Goal: Task Accomplishment & Management: Complete application form

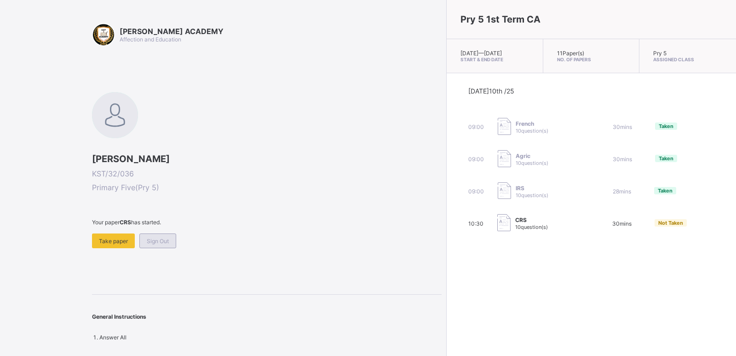
click at [154, 241] on span "Sign Out" at bounding box center [158, 240] width 22 height 7
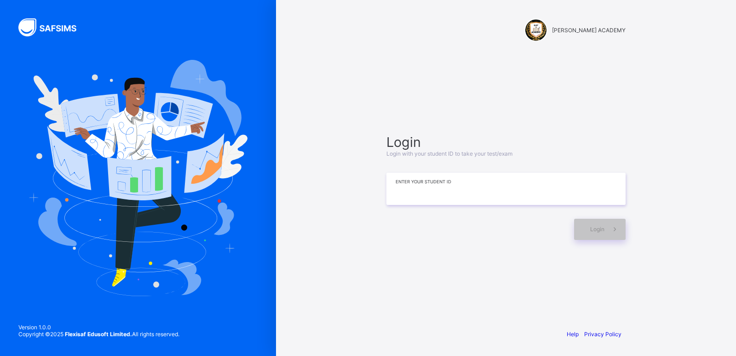
click at [491, 193] on input at bounding box center [505, 188] width 239 height 32
click at [456, 70] on div "Login Login with your student ID to take your test/exam ******* Enter your Stud…" at bounding box center [506, 186] width 258 height 232
click at [481, 183] on input "*******" at bounding box center [505, 188] width 239 height 32
type input "*********"
click at [609, 227] on span at bounding box center [614, 228] width 21 height 21
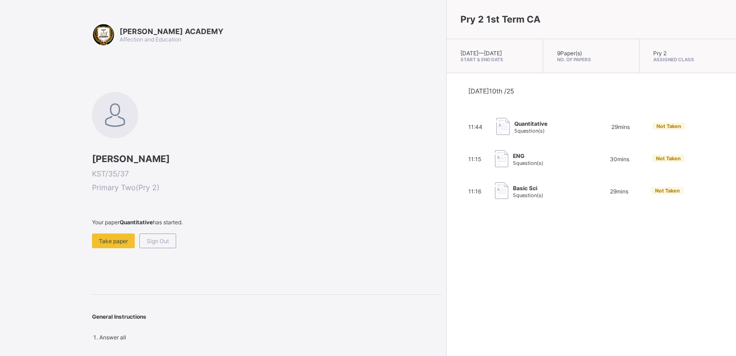
click at [591, 128] on div "11:44 Quantitative 5 question(s) 29 mins Not Taken" at bounding box center [591, 127] width 246 height 18
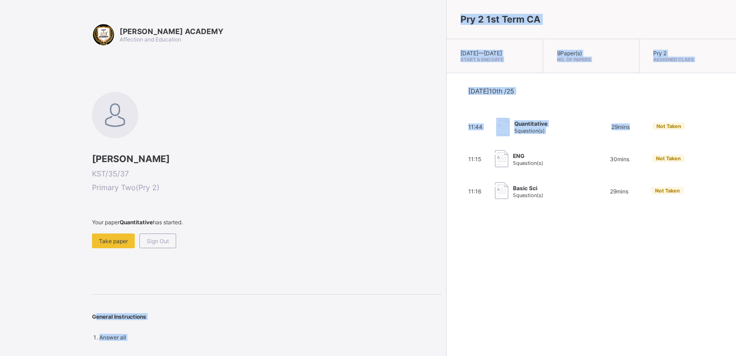
drag, startPoint x: 591, startPoint y: 129, endPoint x: 0, endPoint y: 301, distance: 615.7
click at [0, 301] on div "[PERSON_NAME] ACADEMY Affection and Education [PERSON_NAME] KST/35/37 Primary T…" at bounding box center [368, 178] width 736 height 356
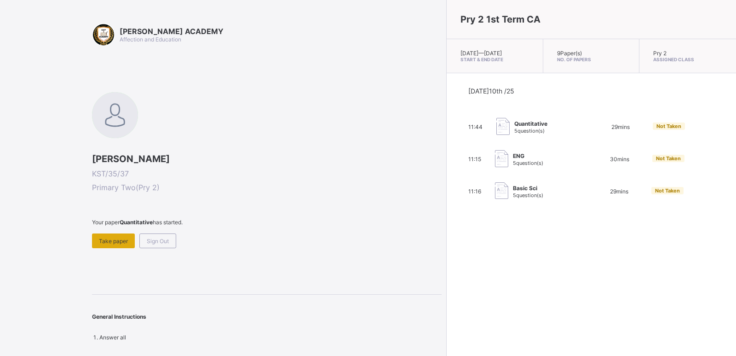
click at [129, 241] on div "Take paper" at bounding box center [113, 240] width 43 height 15
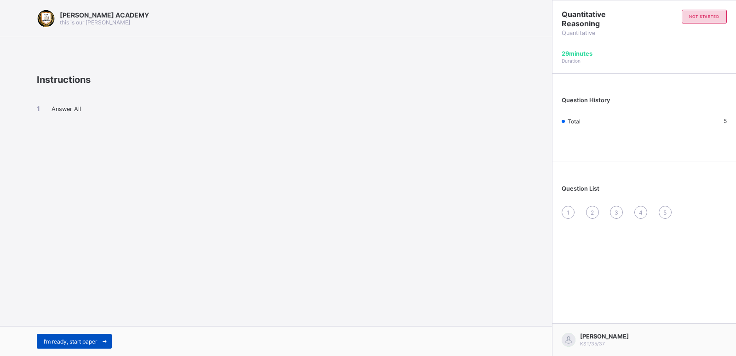
click at [77, 338] on span "I’m ready, start paper" at bounding box center [70, 341] width 53 height 7
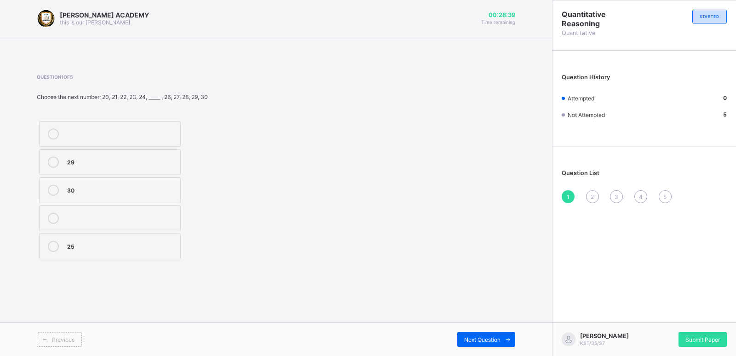
click at [55, 243] on icon at bounding box center [53, 246] width 11 height 11
click at [505, 339] on icon at bounding box center [508, 339] width 7 height 6
click at [51, 215] on icon at bounding box center [53, 217] width 11 height 11
click at [493, 339] on span "Next Question" at bounding box center [482, 339] width 36 height 7
click at [50, 133] on icon at bounding box center [53, 133] width 11 height 11
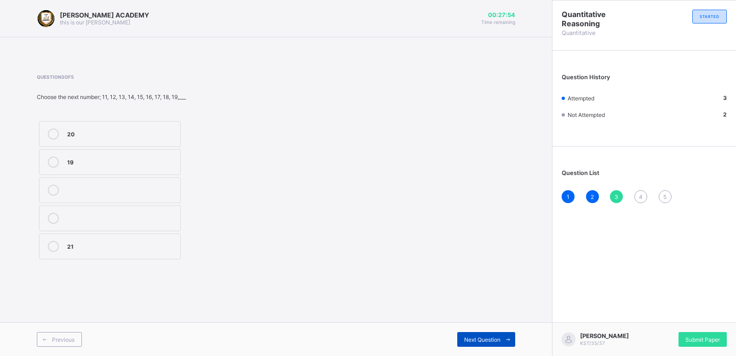
click at [499, 340] on span "Next Question" at bounding box center [482, 339] width 36 height 7
click at [51, 133] on icon at bounding box center [53, 133] width 11 height 11
click at [501, 337] on span at bounding box center [507, 339] width 15 height 15
click at [53, 248] on icon at bounding box center [53, 246] width 11 height 11
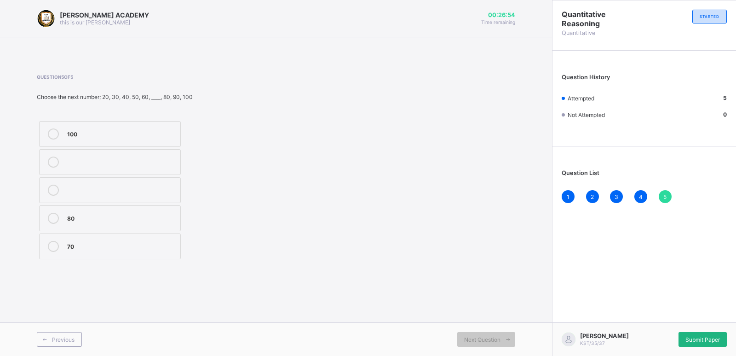
click at [706, 343] on div "Submit Paper" at bounding box center [702, 339] width 48 height 15
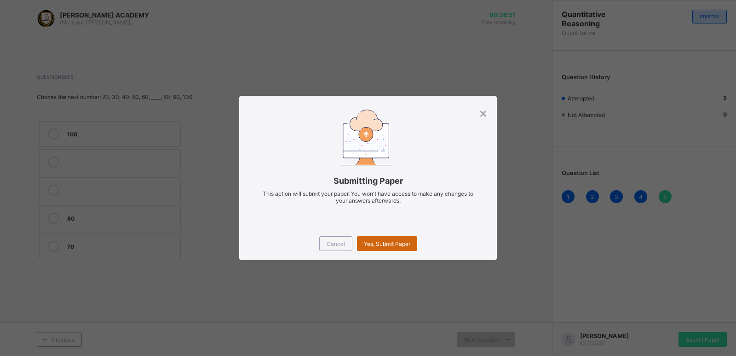
click at [400, 237] on div "Yes, Submit Paper" at bounding box center [387, 243] width 60 height 15
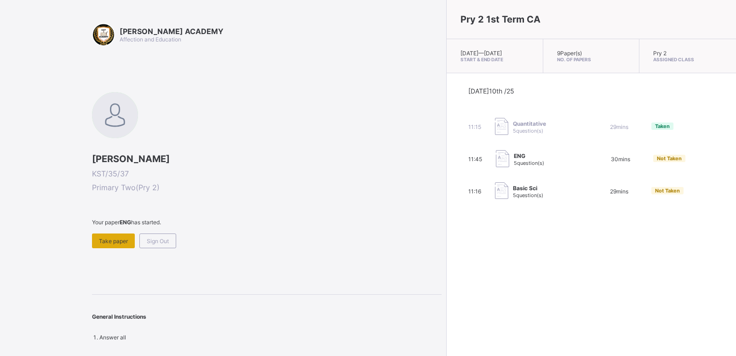
click at [121, 242] on span "Take paper" at bounding box center [113, 240] width 29 height 7
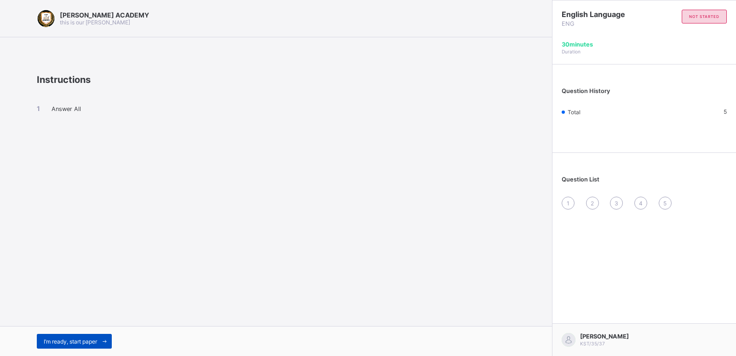
click at [69, 341] on span "I’m ready, start paper" at bounding box center [70, 341] width 53 height 7
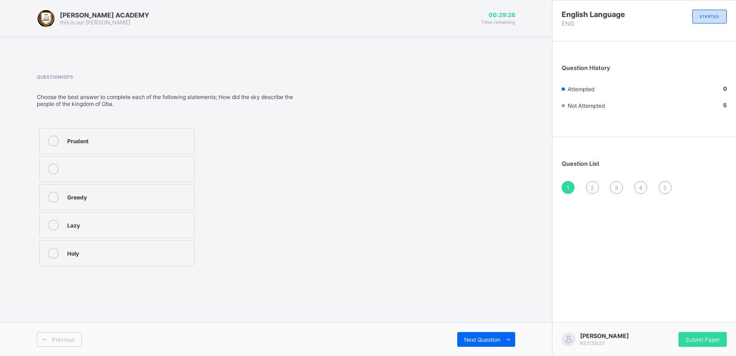
click at [56, 139] on icon at bounding box center [53, 140] width 11 height 11
click at [499, 336] on span "Next Question" at bounding box center [482, 339] width 36 height 7
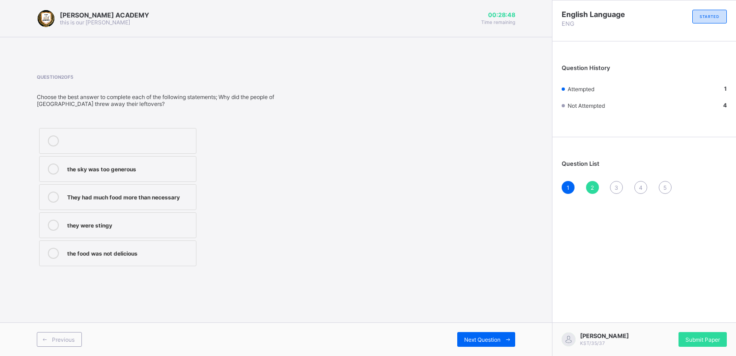
click at [57, 168] on icon at bounding box center [53, 168] width 11 height 11
click at [502, 339] on span at bounding box center [507, 339] width 15 height 15
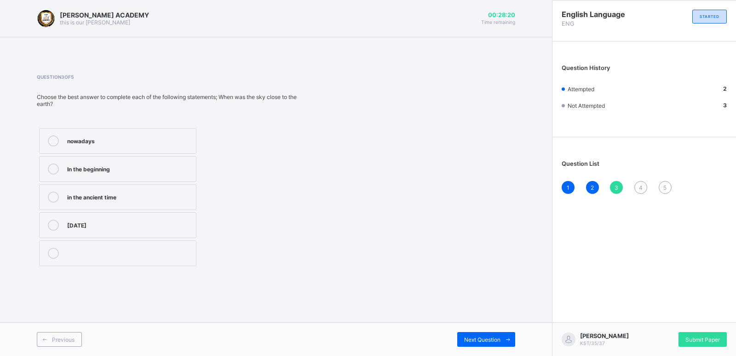
click at [53, 225] on icon at bounding box center [53, 224] width 11 height 11
click at [494, 340] on span "Next Question" at bounding box center [482, 339] width 36 height 7
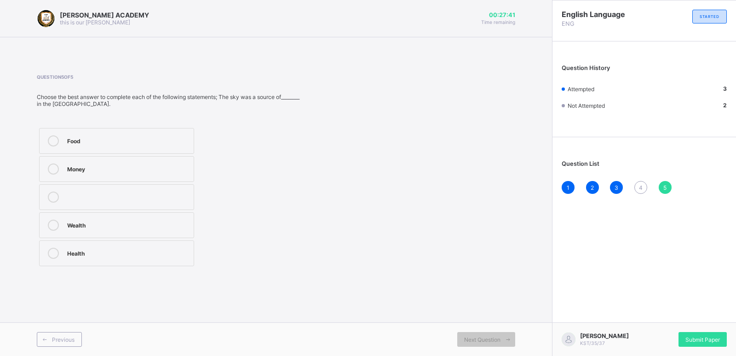
click at [55, 141] on icon at bounding box center [53, 140] width 11 height 11
click at [642, 186] on span "4" at bounding box center [641, 187] width 4 height 7
click at [54, 138] on icon at bounding box center [53, 140] width 11 height 11
click at [499, 342] on span "Next Question" at bounding box center [482, 339] width 36 height 7
click at [708, 337] on span "Submit Paper" at bounding box center [702, 339] width 34 height 7
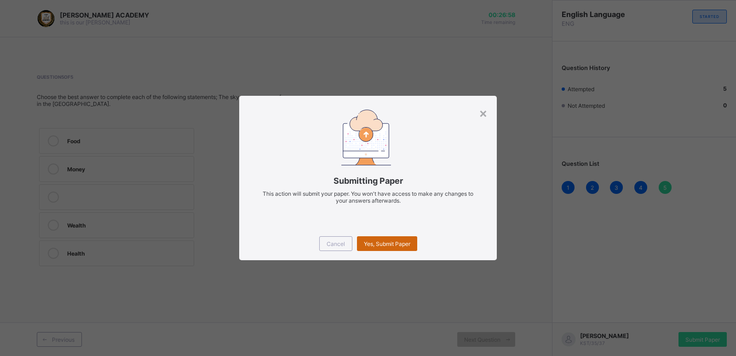
click at [412, 242] on div "Yes, Submit Paper" at bounding box center [387, 243] width 60 height 15
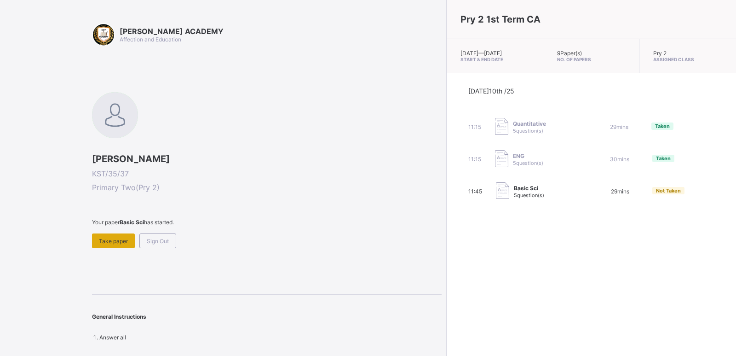
click at [121, 244] on span "Take paper" at bounding box center [113, 240] width 29 height 7
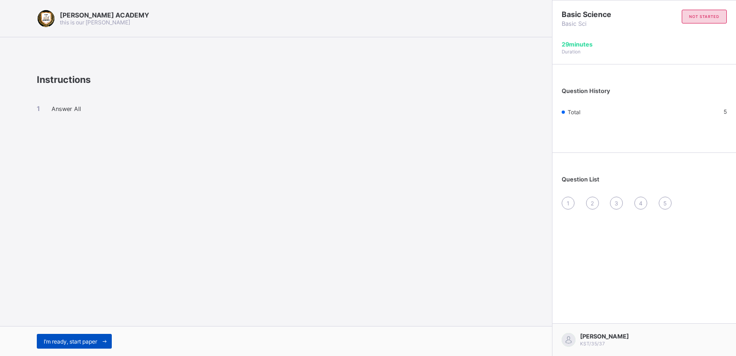
click at [64, 340] on span "I’m ready, start paper" at bounding box center [70, 341] width 53 height 7
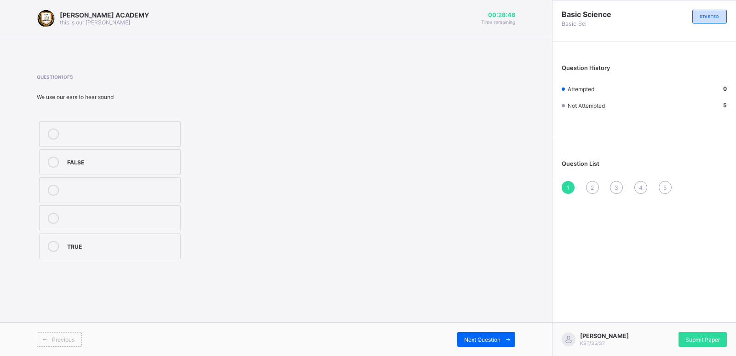
click at [57, 251] on div at bounding box center [53, 246] width 18 height 11
click at [502, 340] on span at bounding box center [507, 339] width 15 height 15
click at [58, 140] on label "football pitch" at bounding box center [110, 134] width 142 height 26
click at [499, 340] on span "Next Question" at bounding box center [482, 339] width 36 height 7
click at [52, 135] on icon at bounding box center [53, 133] width 11 height 11
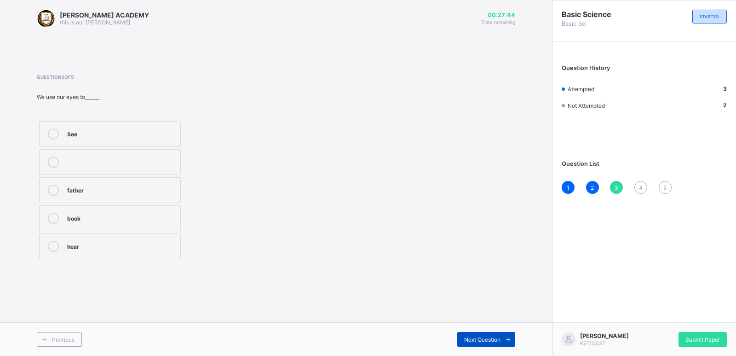
click at [492, 338] on span "Next Question" at bounding box center [482, 339] width 36 height 7
click at [55, 159] on icon at bounding box center [53, 161] width 11 height 11
click at [474, 335] on div "Next Question" at bounding box center [486, 339] width 58 height 15
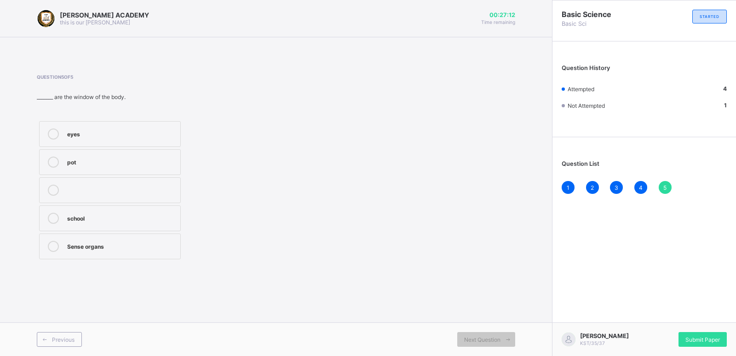
click at [54, 129] on icon at bounding box center [53, 133] width 11 height 11
click at [689, 336] on span "Submit Paper" at bounding box center [702, 339] width 34 height 7
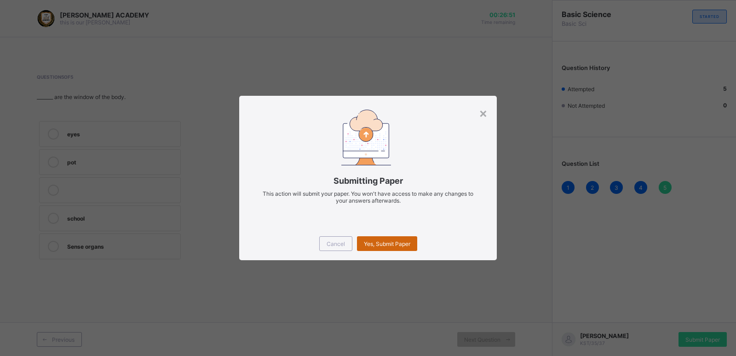
click at [399, 244] on span "Yes, Submit Paper" at bounding box center [387, 243] width 46 height 7
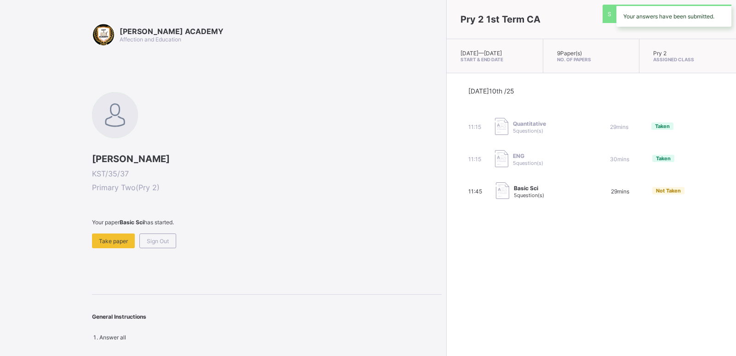
click at [446, 244] on div "Pry 2 1st Term CA [DATE] — [DATE] Start & End Date 9 Paper(s) No. of Papers Pry…" at bounding box center [591, 178] width 290 height 356
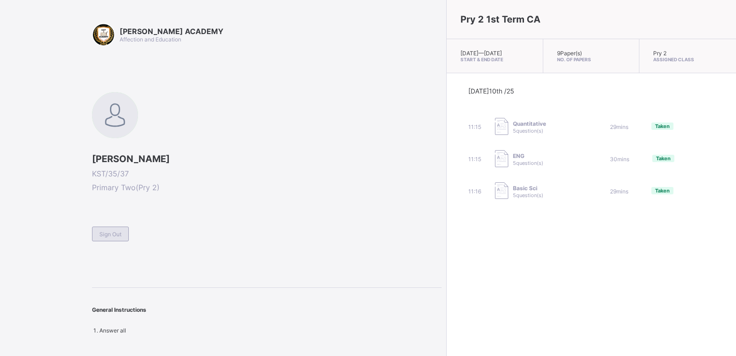
click at [112, 235] on span "Sign Out" at bounding box center [110, 233] width 22 height 7
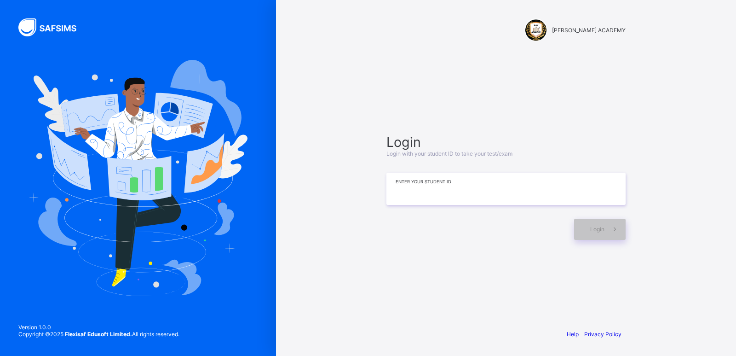
click at [482, 188] on input at bounding box center [505, 188] width 239 height 32
click at [608, 223] on span at bounding box center [614, 228] width 21 height 21
click at [438, 189] on input "**********" at bounding box center [505, 188] width 239 height 32
type input "**********"
click at [608, 229] on span at bounding box center [614, 228] width 21 height 21
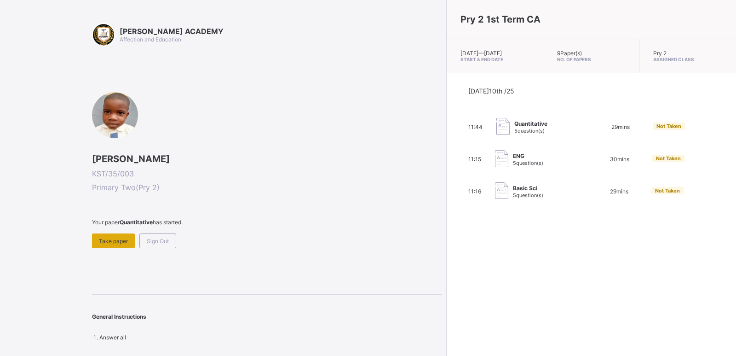
click at [126, 243] on span "Take paper" at bounding box center [113, 240] width 29 height 7
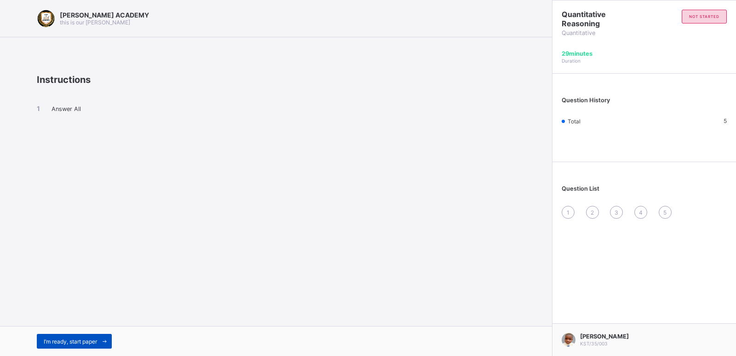
click at [80, 342] on span "I’m ready, start paper" at bounding box center [70, 341] width 53 height 7
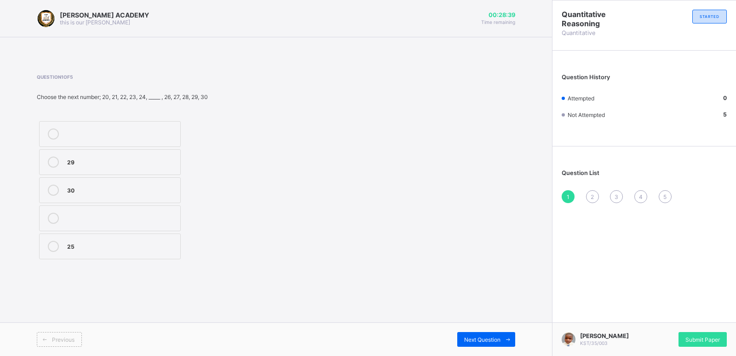
click at [57, 244] on icon at bounding box center [53, 246] width 11 height 11
click at [467, 335] on div "Next Question" at bounding box center [486, 339] width 58 height 15
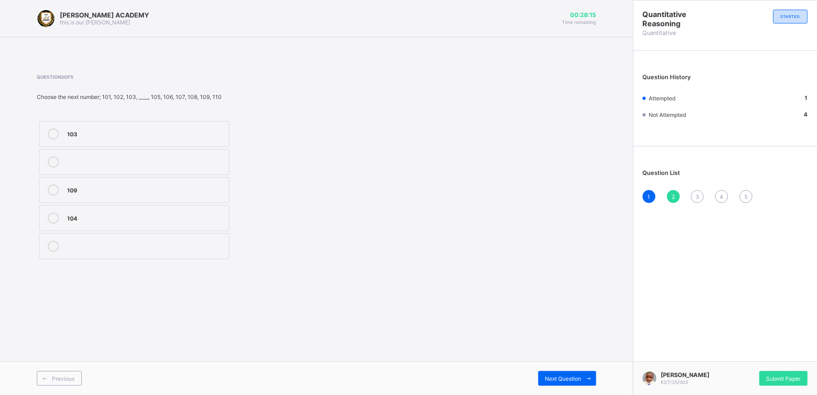
click at [57, 219] on icon at bounding box center [53, 217] width 11 height 11
click at [568, 355] on div "Next Question" at bounding box center [568, 378] width 58 height 15
click at [55, 130] on icon at bounding box center [53, 133] width 11 height 11
click at [575, 355] on span "Next Question" at bounding box center [563, 378] width 36 height 7
click at [76, 129] on div "209" at bounding box center [145, 132] width 157 height 9
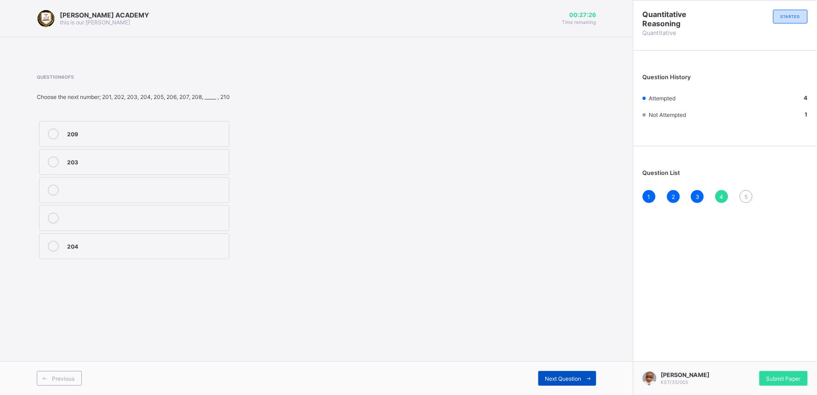
click at [585, 355] on span at bounding box center [589, 378] width 15 height 15
click at [66, 249] on label "70" at bounding box center [134, 246] width 190 height 26
click at [735, 355] on div "[PERSON_NAME] KST/35/003 Submit Paper" at bounding box center [725, 378] width 184 height 34
click at [735, 355] on span "Submit Paper" at bounding box center [784, 378] width 34 height 7
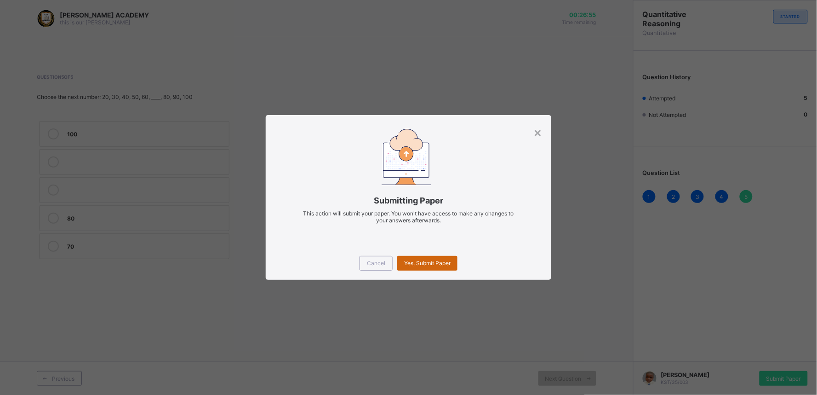
click at [440, 260] on span "Yes, Submit Paper" at bounding box center [427, 262] width 46 height 7
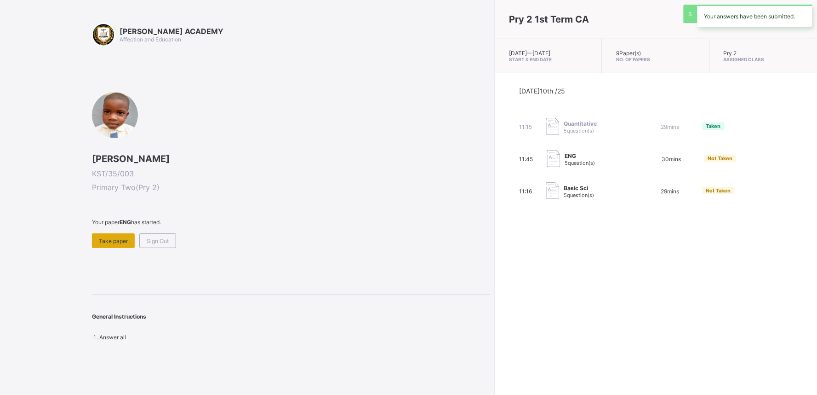
click at [106, 241] on span "Take paper" at bounding box center [113, 240] width 29 height 7
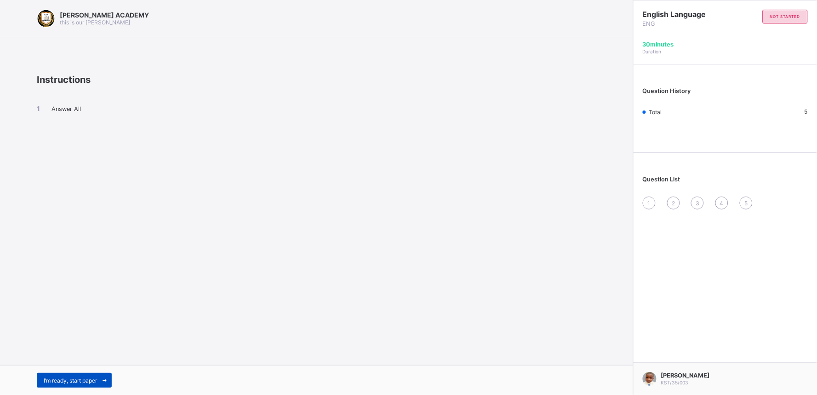
click at [88, 355] on div "I’m ready, start paper" at bounding box center [74, 380] width 75 height 15
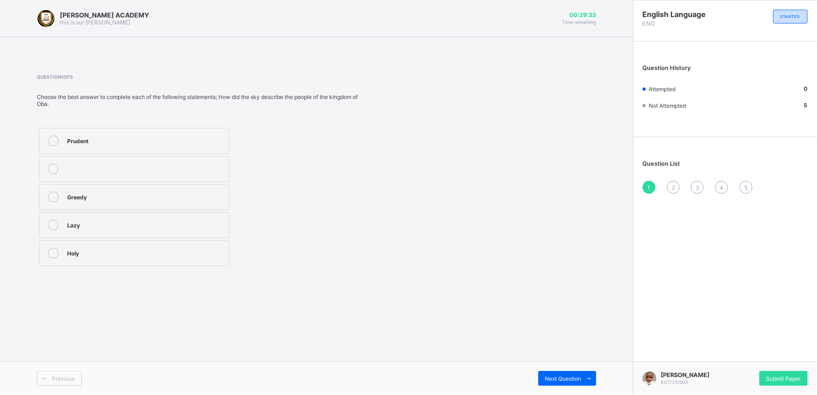
click at [48, 146] on label "Prudent" at bounding box center [134, 141] width 190 height 26
click at [571, 355] on span "Next Question" at bounding box center [563, 378] width 36 height 7
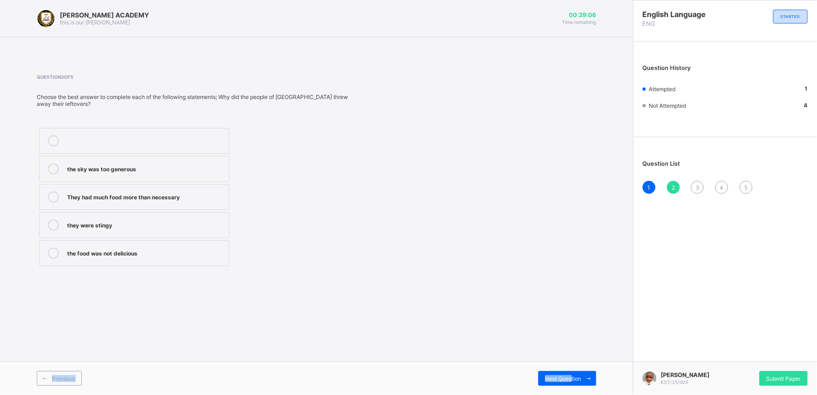
drag, startPoint x: 571, startPoint y: 376, endPoint x: 248, endPoint y: 310, distance: 329.5
click at [248, 310] on div "[PERSON_NAME] ACADEMY this is our [PERSON_NAME] 00:29:06 Time remaining Questio…" at bounding box center [316, 197] width 633 height 395
click at [54, 198] on icon at bounding box center [53, 196] width 11 height 11
click at [554, 355] on span "Next Question" at bounding box center [563, 378] width 36 height 7
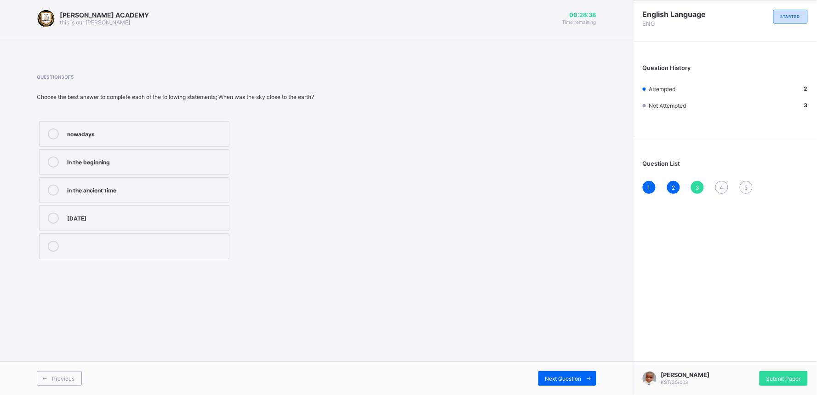
click at [50, 168] on label "In the beginning" at bounding box center [134, 162] width 190 height 26
click at [588, 355] on span at bounding box center [589, 378] width 15 height 15
click at [89, 148] on label "Happy" at bounding box center [134, 141] width 190 height 26
click at [586, 355] on span at bounding box center [589, 378] width 15 height 15
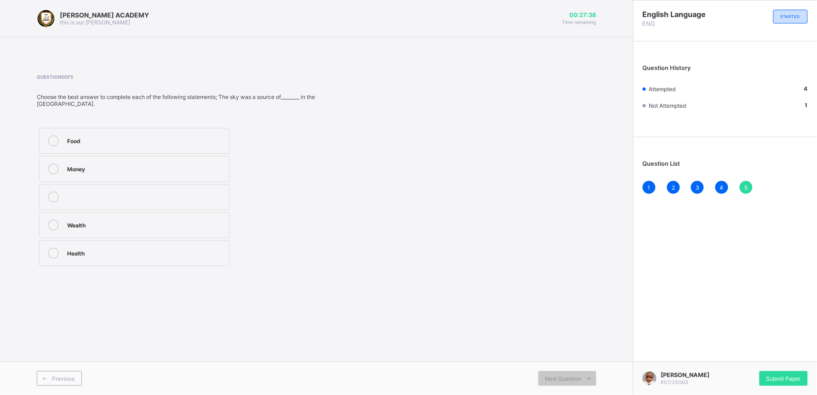
click at [112, 140] on div "Food" at bounding box center [145, 139] width 157 height 9
click at [735, 355] on div "Submit Paper" at bounding box center [784, 378] width 48 height 15
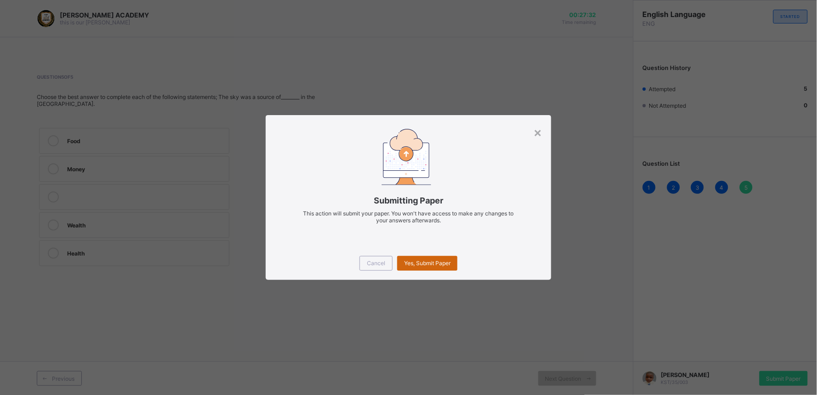
click at [447, 267] on div "Yes, Submit Paper" at bounding box center [427, 263] width 60 height 15
click at [453, 264] on div "Yes, Submit Paper" at bounding box center [427, 263] width 60 height 15
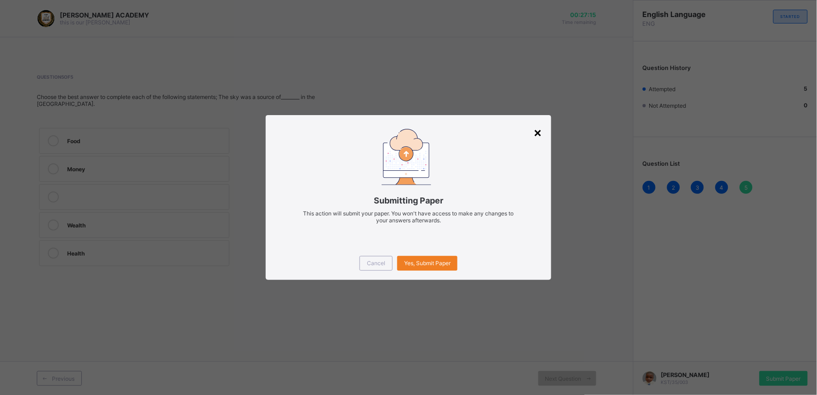
click at [539, 127] on div "×" at bounding box center [538, 132] width 9 height 16
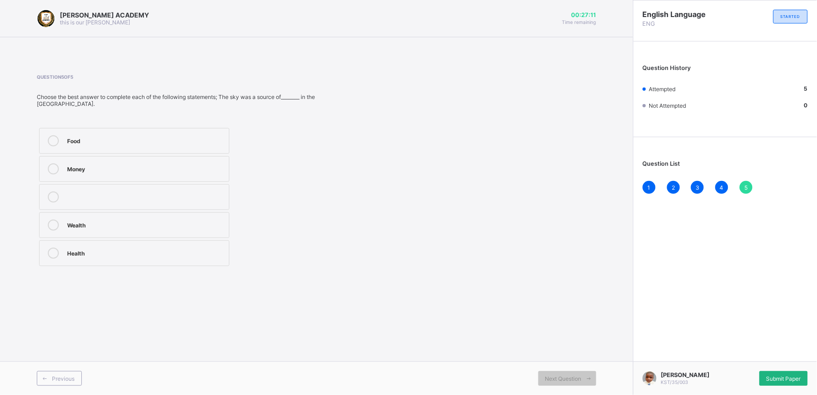
click at [735, 355] on div "Submit Paper" at bounding box center [784, 378] width 48 height 15
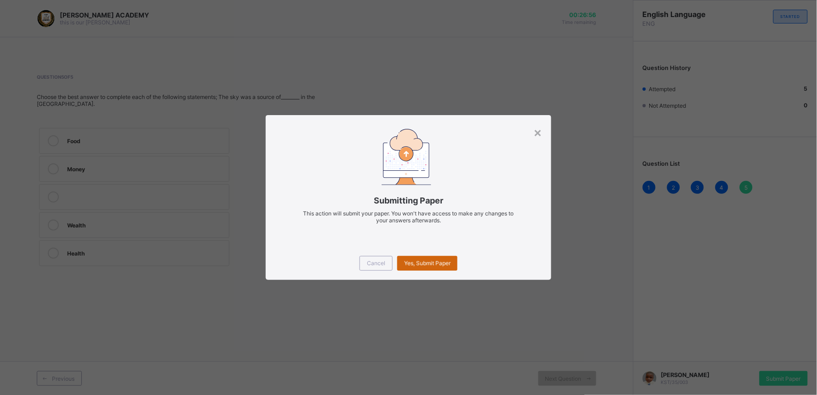
click at [452, 265] on div "Yes, Submit Paper" at bounding box center [427, 263] width 60 height 15
click at [452, 266] on div "Yes, Submit Paper" at bounding box center [427, 263] width 60 height 15
click at [443, 256] on div "Yes, Submit Paper" at bounding box center [427, 263] width 60 height 15
click at [439, 258] on div "Yes, Submit Paper" at bounding box center [427, 263] width 60 height 15
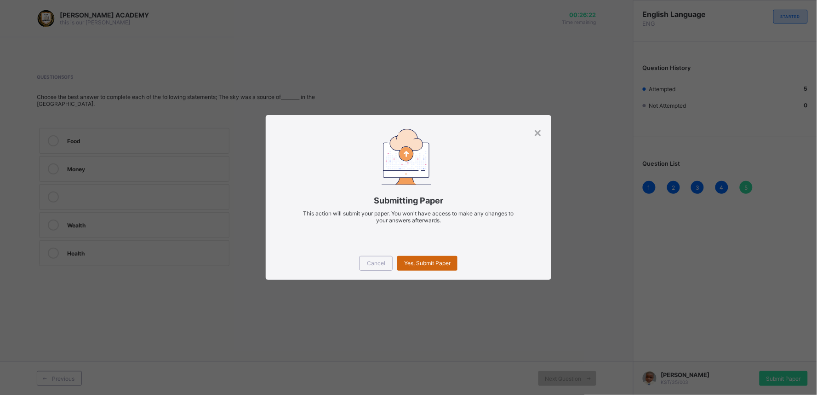
click at [440, 265] on span "Yes, Submit Paper" at bounding box center [427, 262] width 46 height 7
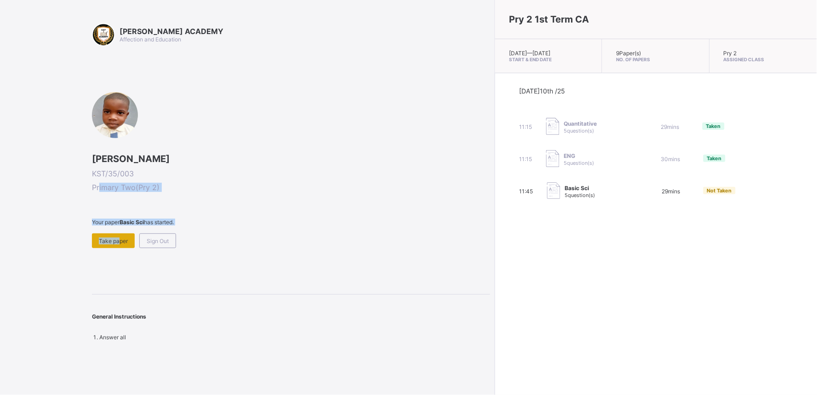
drag, startPoint x: 100, startPoint y: 185, endPoint x: 115, endPoint y: 235, distance: 51.5
click at [115, 235] on div "[PERSON_NAME] KST/35/003 Primary Two ( Pry 2 ) Your paper Basic Sci has started…" at bounding box center [291, 170] width 398 height 156
click at [115, 235] on div "Take paper" at bounding box center [113, 240] width 43 height 15
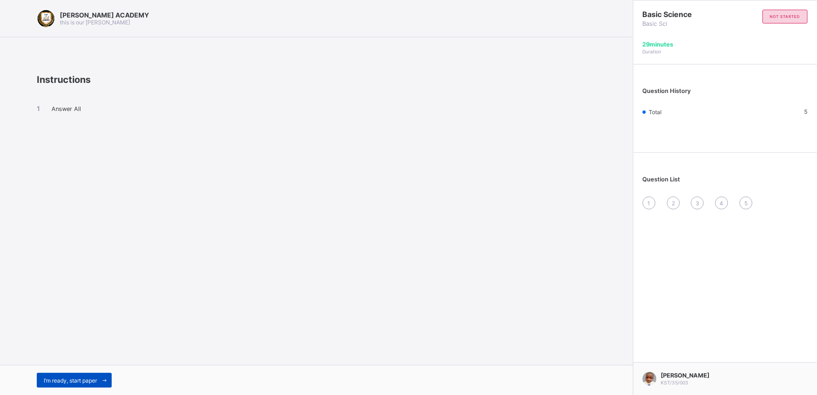
click at [94, 355] on div "I’m ready, start paper" at bounding box center [74, 380] width 75 height 15
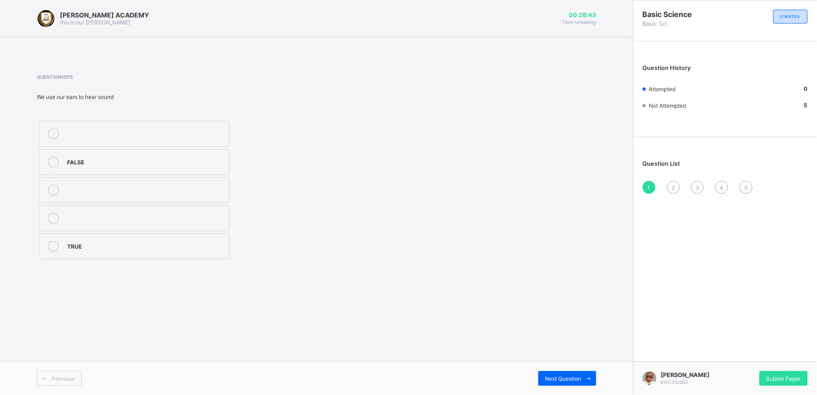
click at [43, 252] on label "TRUE" at bounding box center [134, 246] width 190 height 26
click at [562, 355] on span "Next Question" at bounding box center [563, 378] width 36 height 7
click at [92, 159] on div "Chalkboard" at bounding box center [145, 160] width 157 height 9
click at [561, 355] on span "Next Question" at bounding box center [563, 378] width 36 height 7
click at [79, 127] on label "See" at bounding box center [134, 134] width 190 height 26
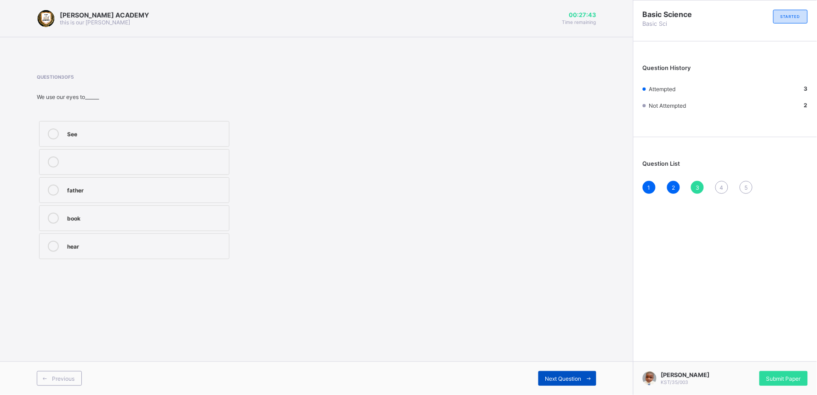
click at [559, 355] on span "Next Question" at bounding box center [563, 378] width 36 height 7
click at [185, 165] on div "5" at bounding box center [145, 160] width 157 height 9
click at [541, 355] on div "Next Question" at bounding box center [568, 378] width 58 height 15
click at [150, 127] on label "eyes" at bounding box center [134, 134] width 190 height 26
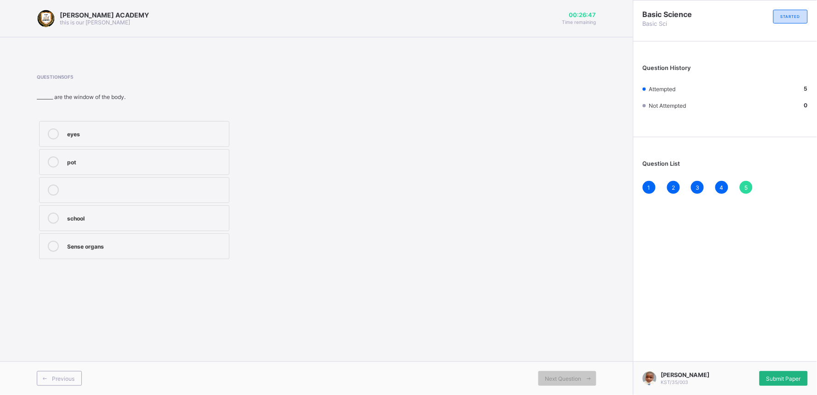
click at [735, 355] on span "Submit Paper" at bounding box center [784, 378] width 34 height 7
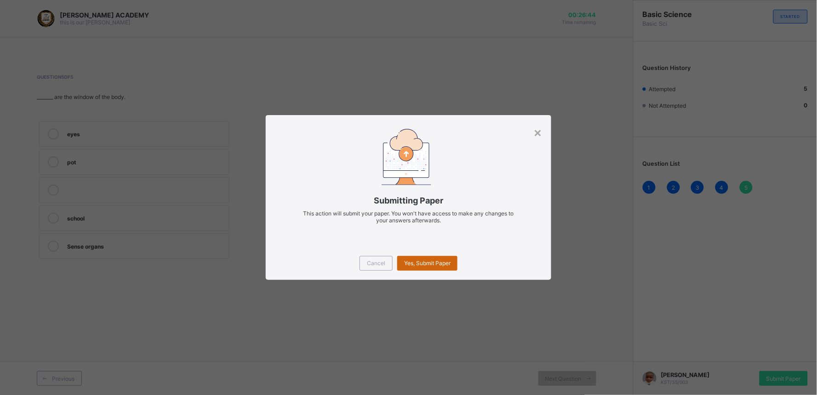
click at [450, 264] on span "Yes, Submit Paper" at bounding box center [427, 262] width 46 height 7
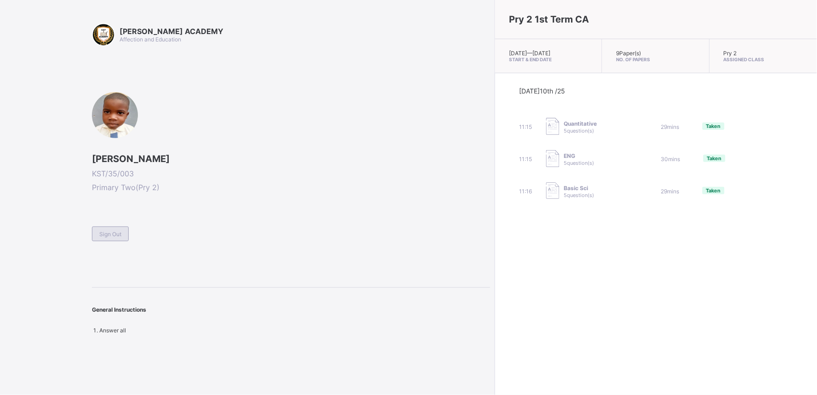
click at [111, 235] on span "Sign Out" at bounding box center [110, 233] width 22 height 7
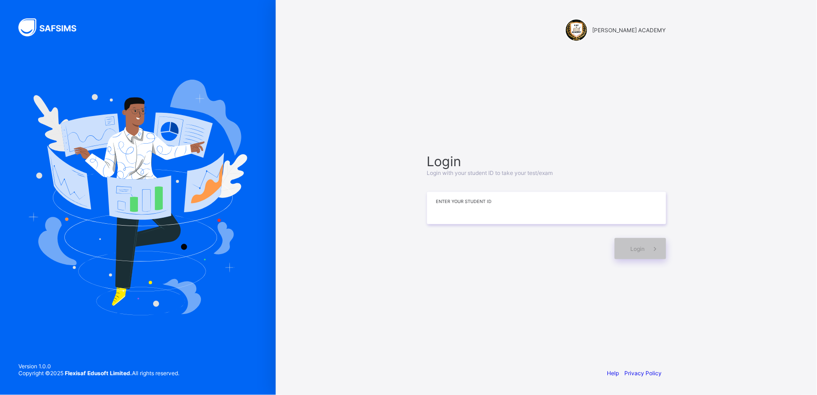
click at [491, 212] on input at bounding box center [546, 208] width 239 height 32
type input "*"
